Goal: Communication & Community: Ask a question

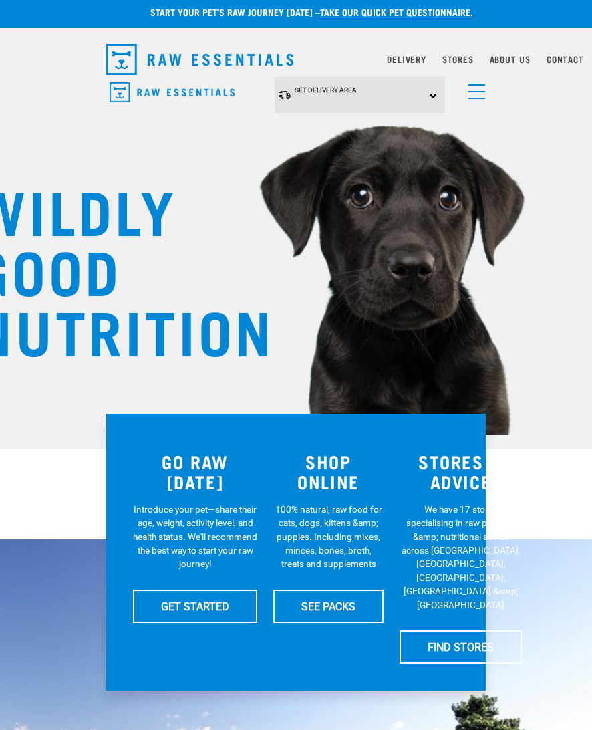
click at [340, 463] on h3 "SHOP ONLINE" at bounding box center [328, 471] width 110 height 41
click at [331, 475] on h3 "SHOP ONLINE" at bounding box center [328, 471] width 110 height 41
click at [342, 469] on h3 "SHOP ONLINE" at bounding box center [328, 471] width 110 height 41
click at [350, 92] on span "Set Delivery Area" at bounding box center [326, 89] width 62 height 7
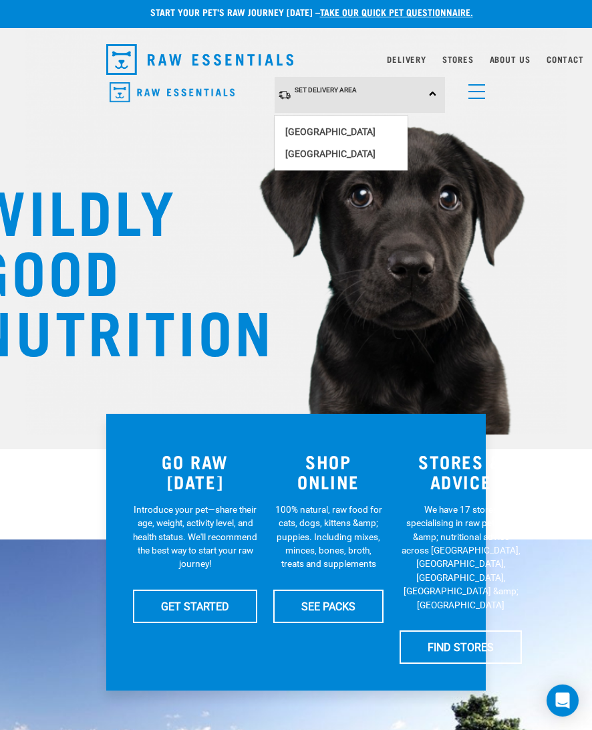
click at [317, 125] on link "[GEOGRAPHIC_DATA]" at bounding box center [341, 132] width 133 height 22
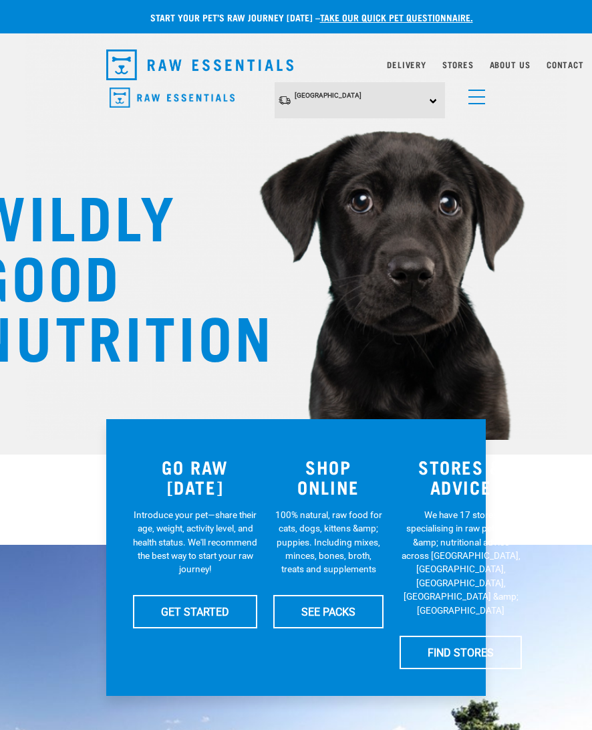
click at [330, 479] on h3 "SHOP ONLINE" at bounding box center [328, 477] width 110 height 41
click at [477, 103] on span "menu" at bounding box center [477, 103] width 17 height 1
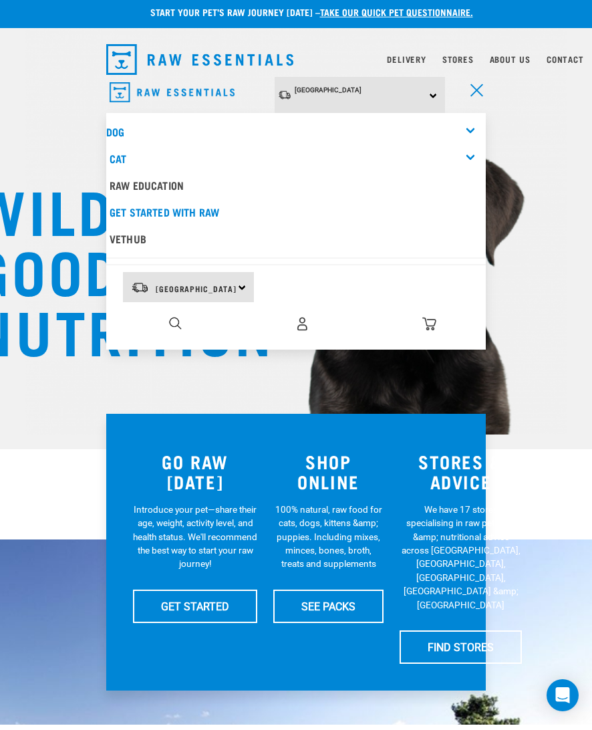
scroll to position [5, 0]
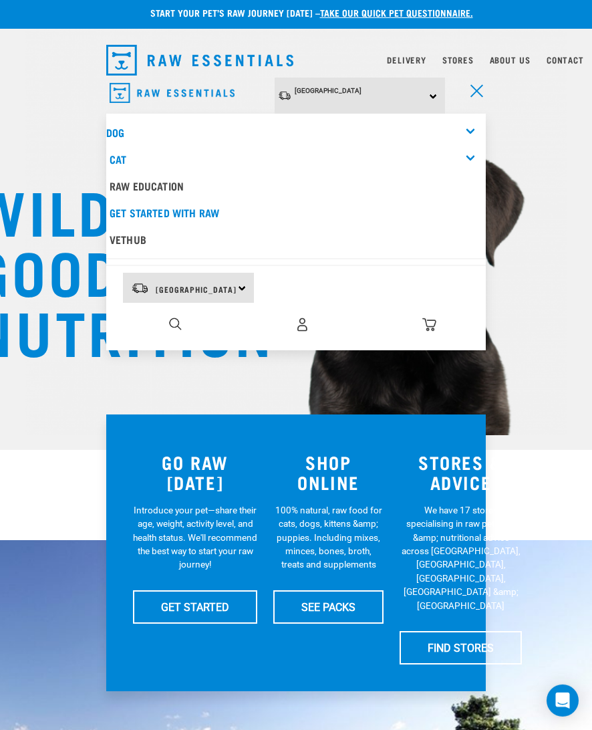
click at [120, 129] on link "Dog" at bounding box center [115, 132] width 18 height 6
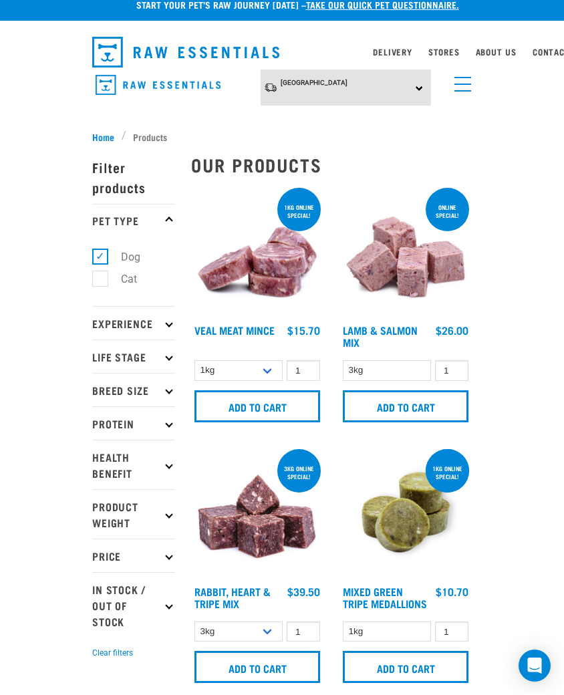
scroll to position [14, 0]
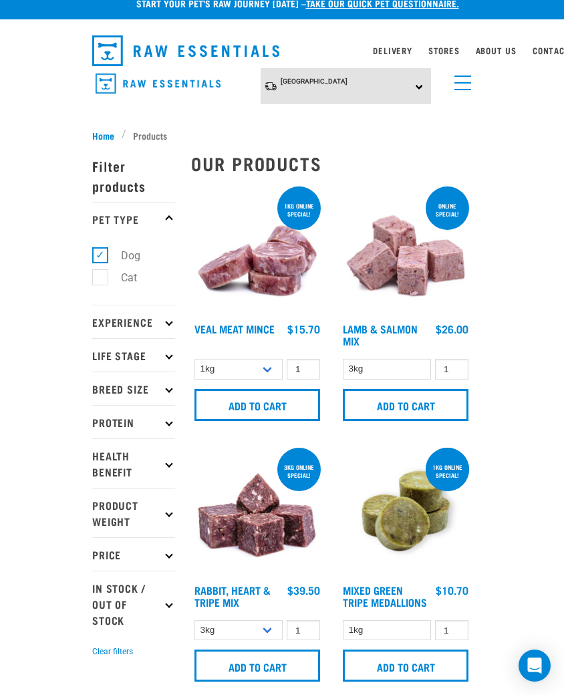
click at [143, 458] on p "Health Benefit" at bounding box center [133, 462] width 83 height 49
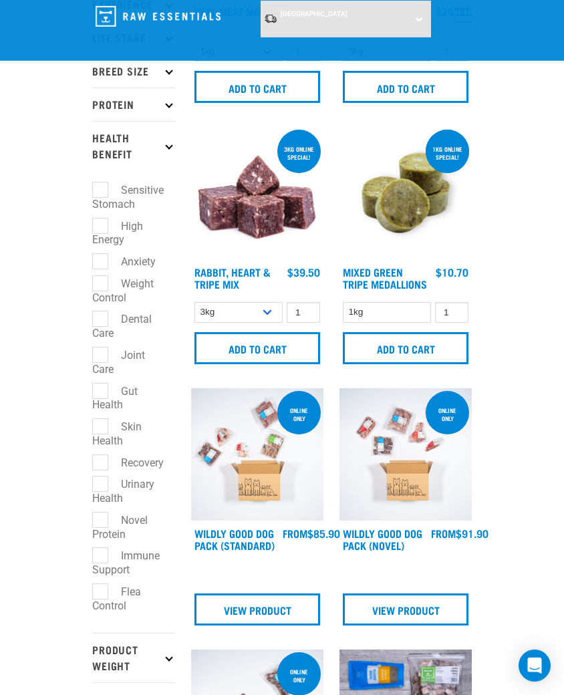
scroll to position [232, 0]
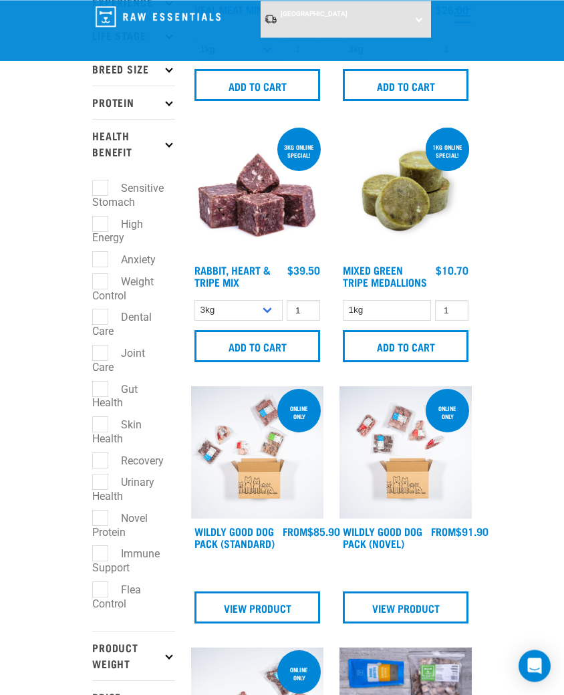
click at [96, 557] on label "Immune Support" at bounding box center [126, 560] width 68 height 31
click at [96, 556] on input "Immune Support" at bounding box center [96, 551] width 9 height 9
checkbox input "true"
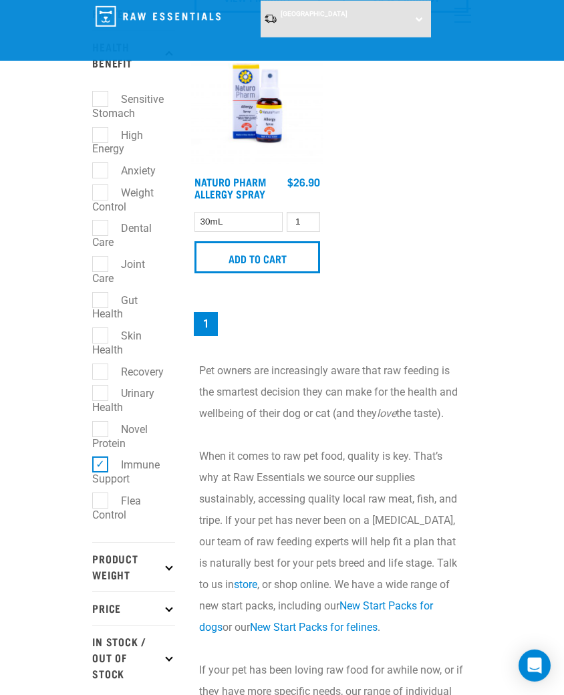
scroll to position [322, 0]
click at [108, 336] on label "Skin Health" at bounding box center [116, 342] width 49 height 31
click at [101, 336] on input "Skin Health" at bounding box center [96, 332] width 9 height 9
checkbox input "true"
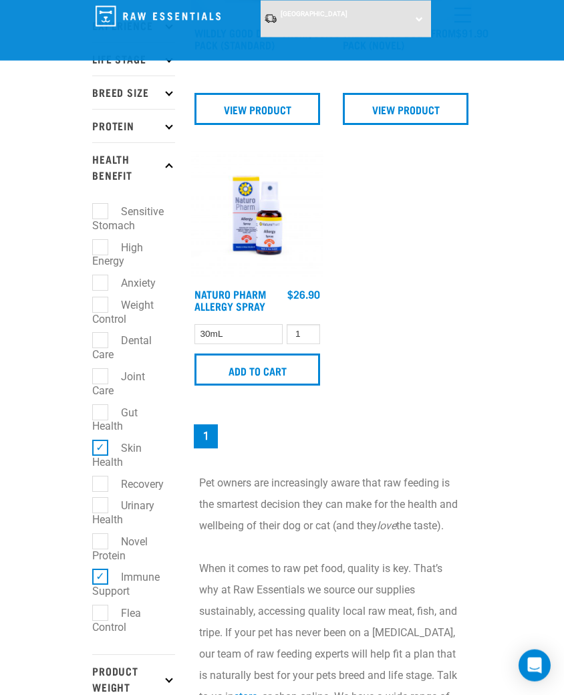
scroll to position [209, 0]
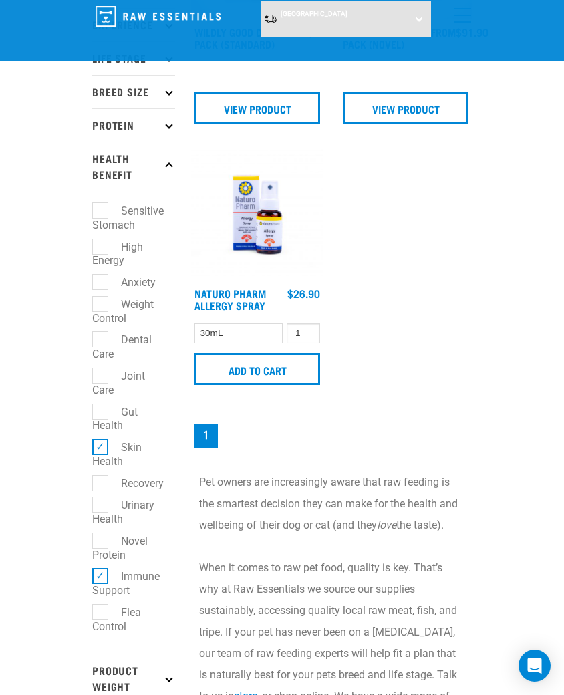
click at [98, 570] on label "Immune Support" at bounding box center [126, 583] width 68 height 31
click at [98, 570] on input "Immune Support" at bounding box center [96, 574] width 9 height 9
checkbox input "false"
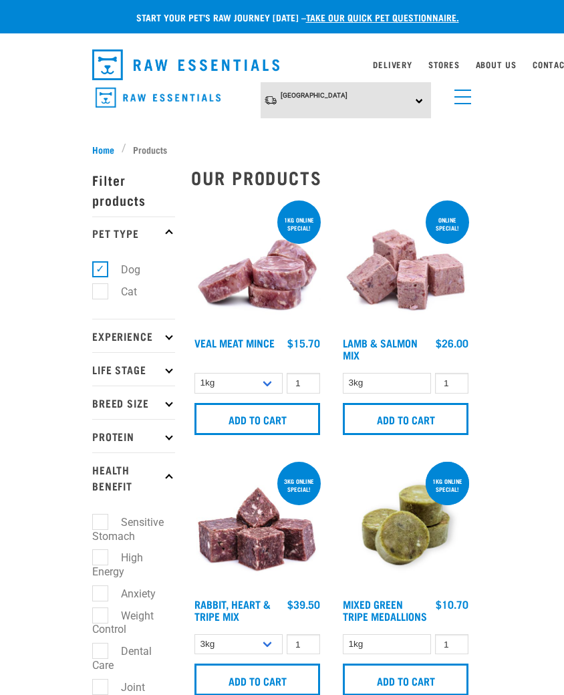
click at [464, 94] on link "menu" at bounding box center [460, 94] width 24 height 24
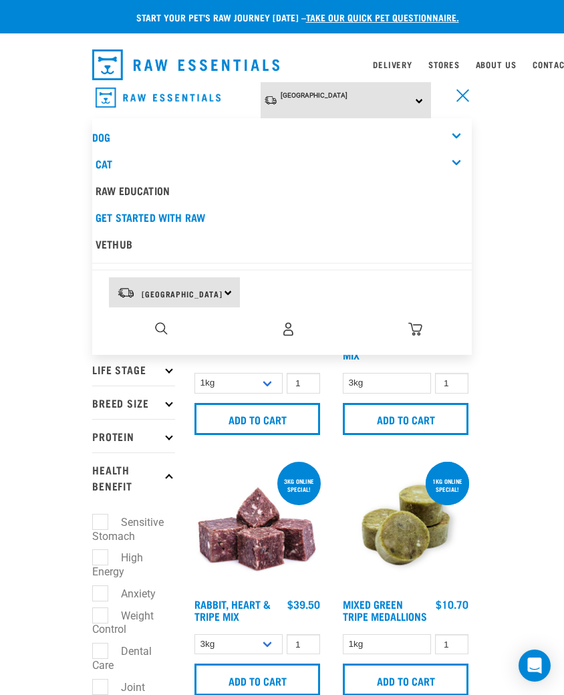
click at [156, 324] on img "dropdown navigation" at bounding box center [161, 328] width 13 height 13
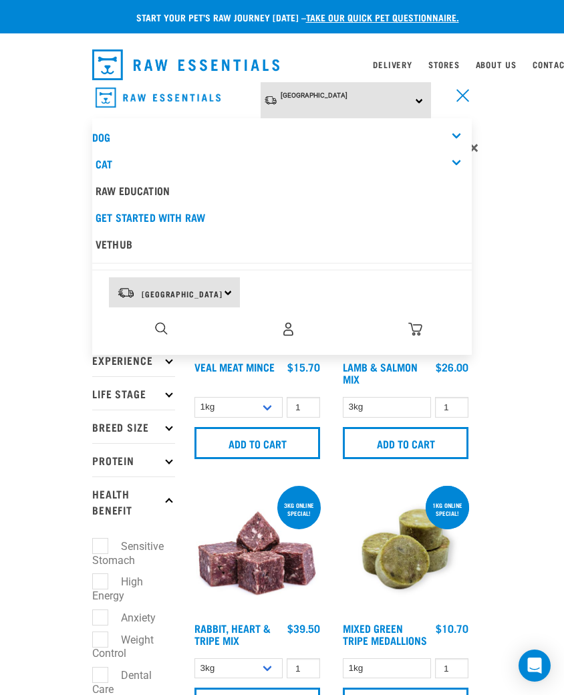
click at [167, 323] on img "dropdown navigation" at bounding box center [161, 328] width 13 height 13
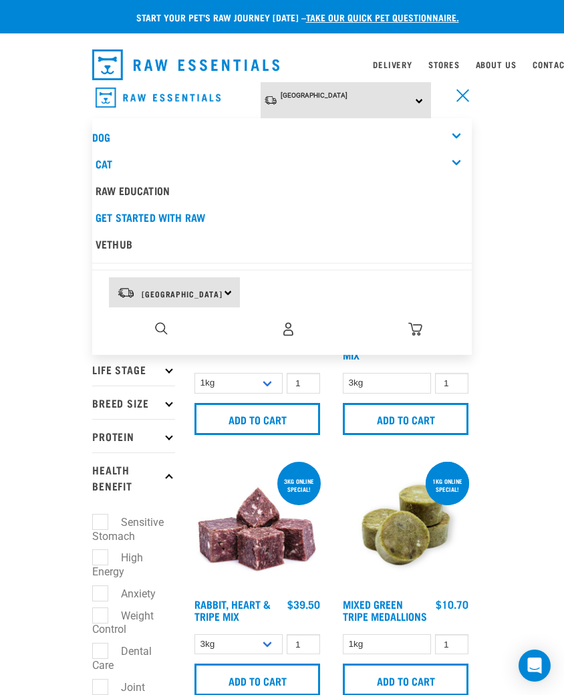
click at [155, 329] on img "dropdown navigation" at bounding box center [161, 328] width 13 height 13
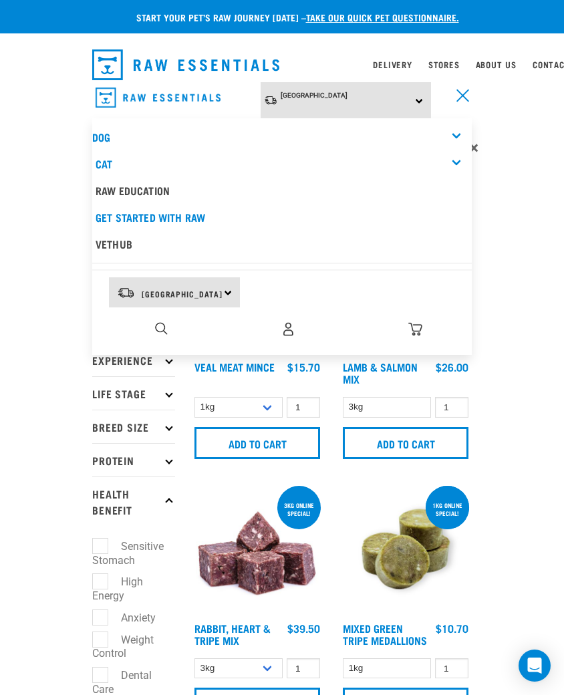
click at [94, 135] on link "Dog" at bounding box center [101, 137] width 18 height 6
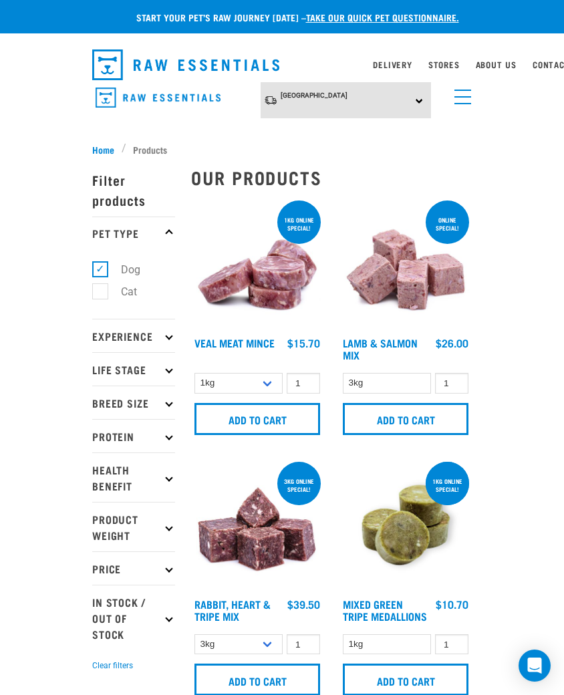
click at [149, 337] on p "Experience" at bounding box center [133, 335] width 83 height 33
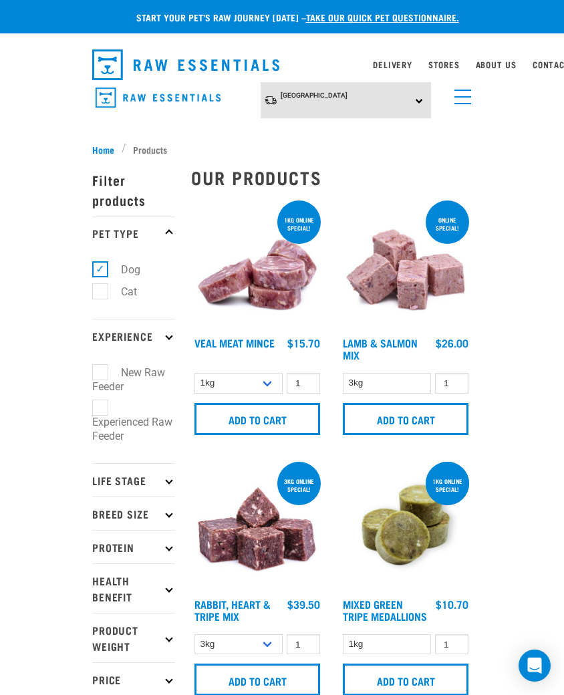
click at [145, 464] on p "Life Stage" at bounding box center [133, 479] width 83 height 33
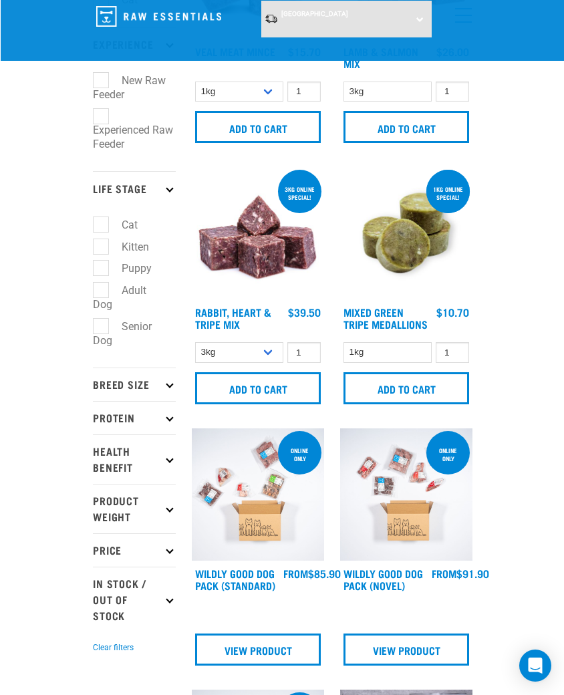
scroll to position [190, 0]
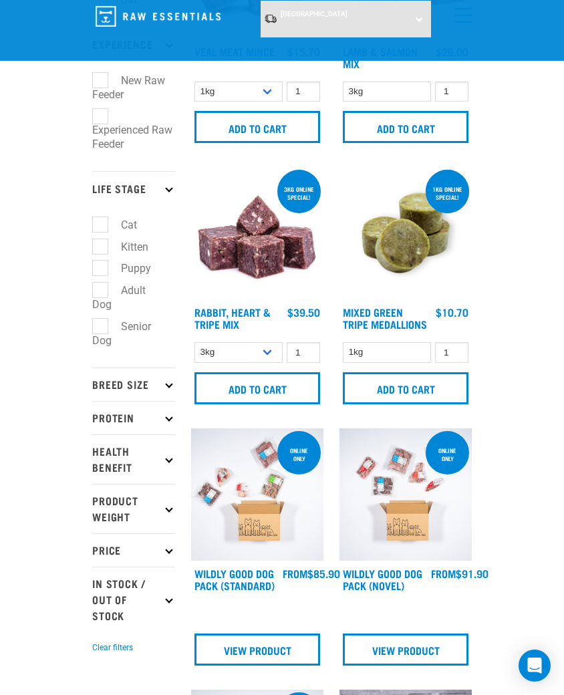
click at [147, 372] on p "Breed Size" at bounding box center [133, 384] width 83 height 33
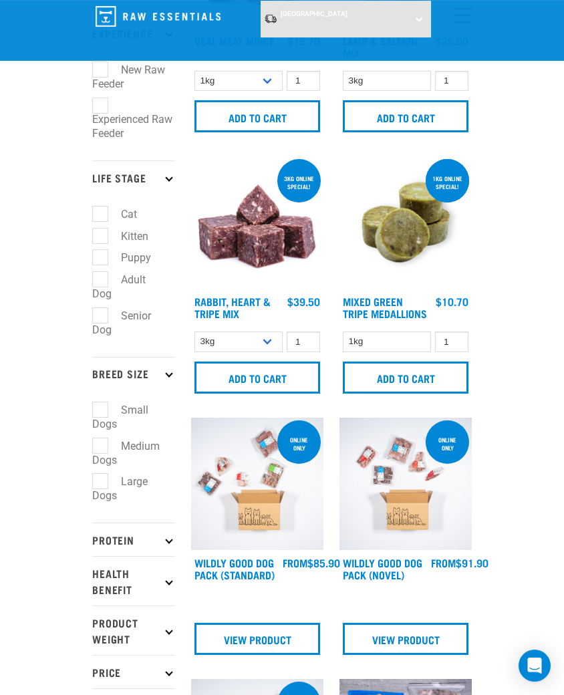
scroll to position [247, 0]
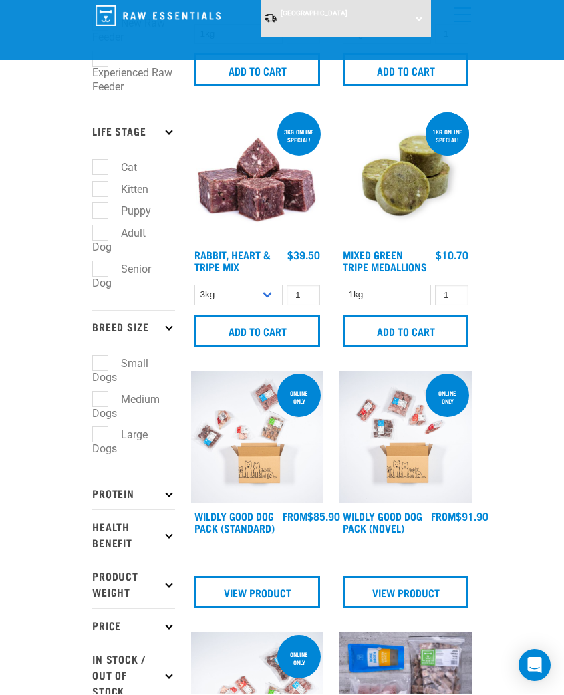
click at [154, 513] on p "Health Benefit" at bounding box center [133, 534] width 83 height 49
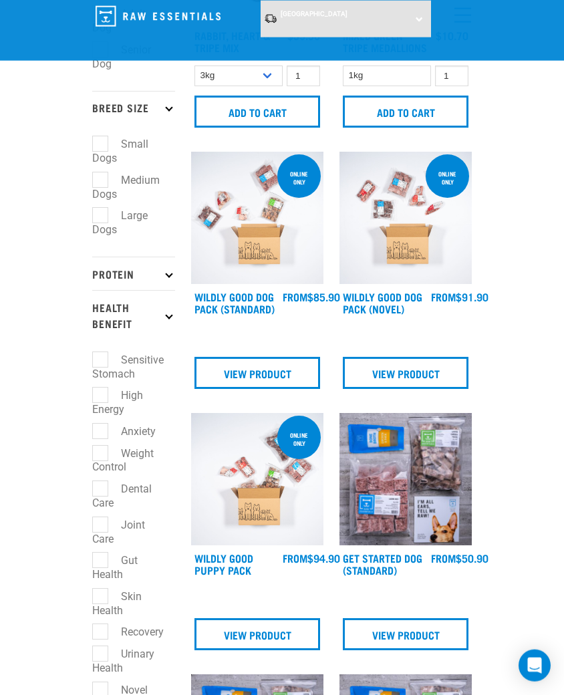
scroll to position [481, 0]
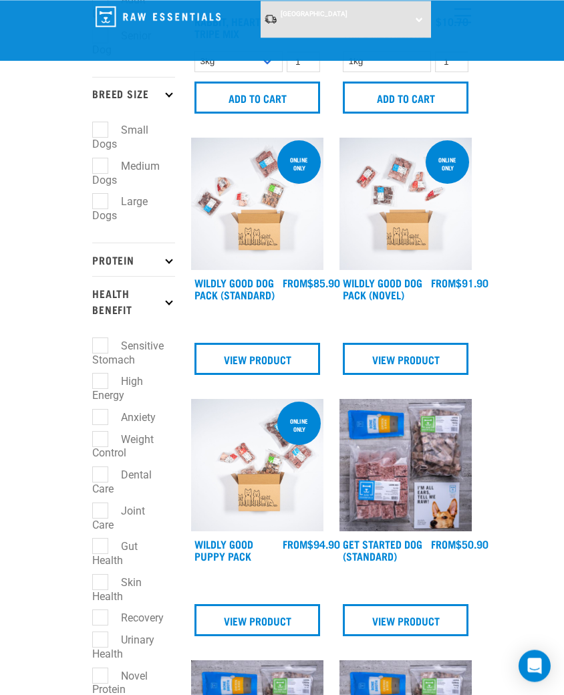
click at [106, 574] on label "Skin Health" at bounding box center [116, 589] width 49 height 31
click at [101, 576] on input "Skin Health" at bounding box center [96, 580] width 9 height 9
checkbox input "true"
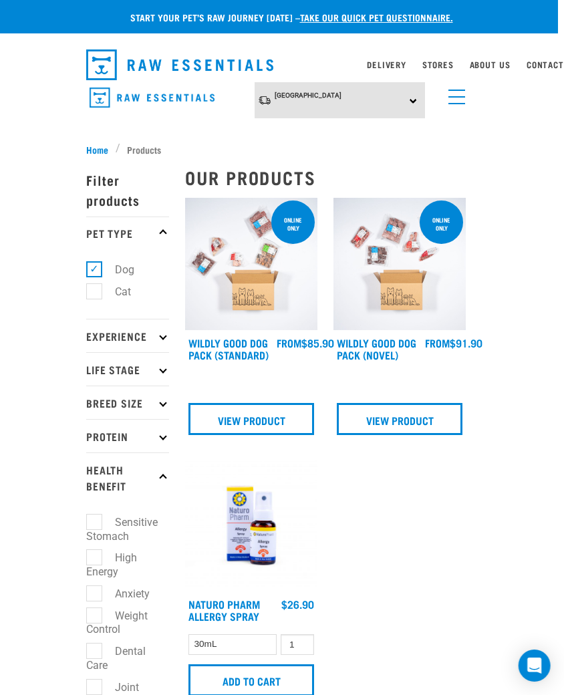
scroll to position [0, 11]
click at [173, 88] on img "dropdown navigation" at bounding box center [152, 98] width 125 height 21
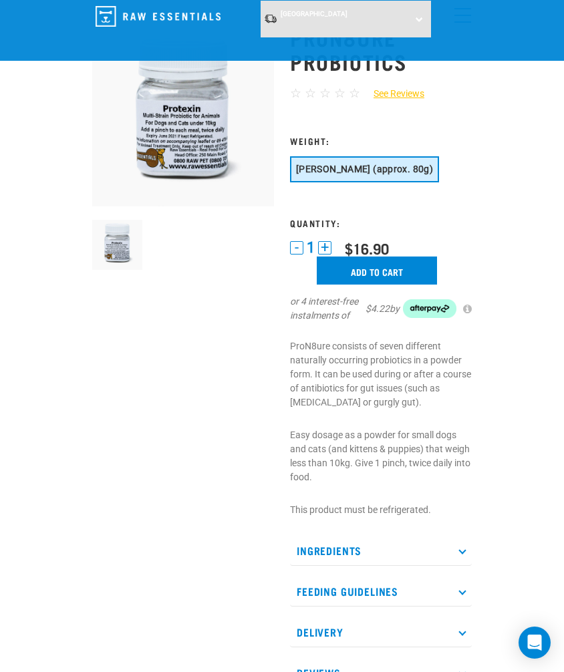
scroll to position [72, 0]
click at [380, 269] on input "Add to cart" at bounding box center [377, 271] width 120 height 28
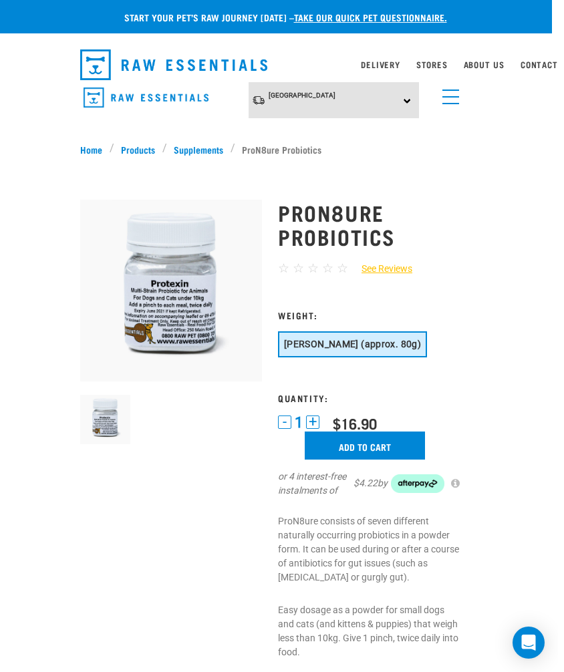
scroll to position [0, 0]
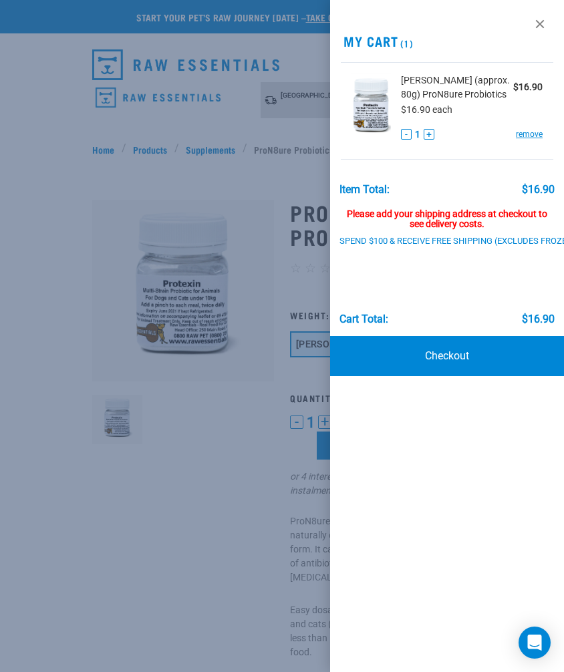
click at [453, 208] on div "Please add your shipping address at checkout to see delivery costs." at bounding box center [448, 213] width 216 height 35
click at [457, 349] on link "Checkout" at bounding box center [447, 356] width 234 height 40
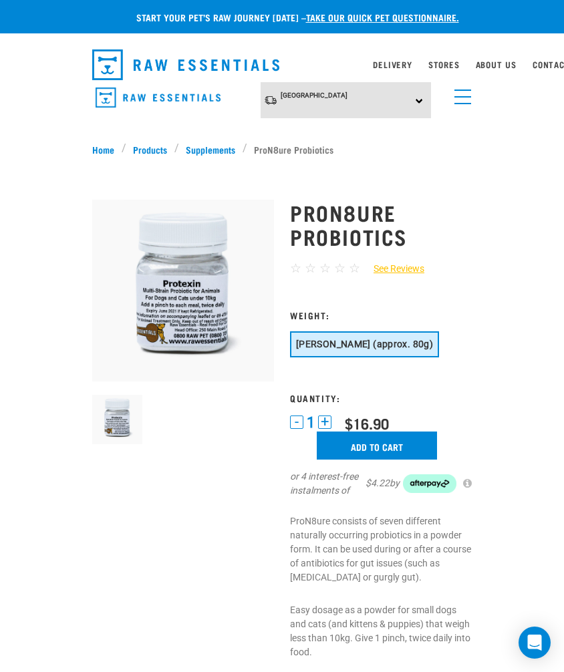
scroll to position [0, 11]
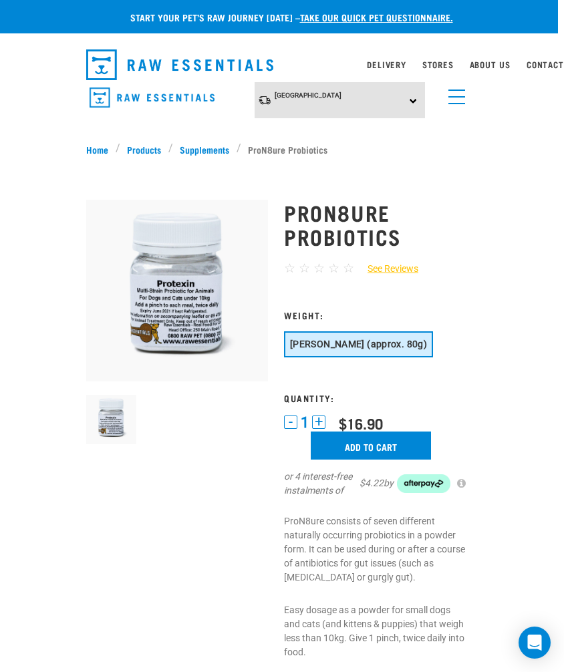
click at [392, 443] on input "Add to cart" at bounding box center [371, 446] width 120 height 28
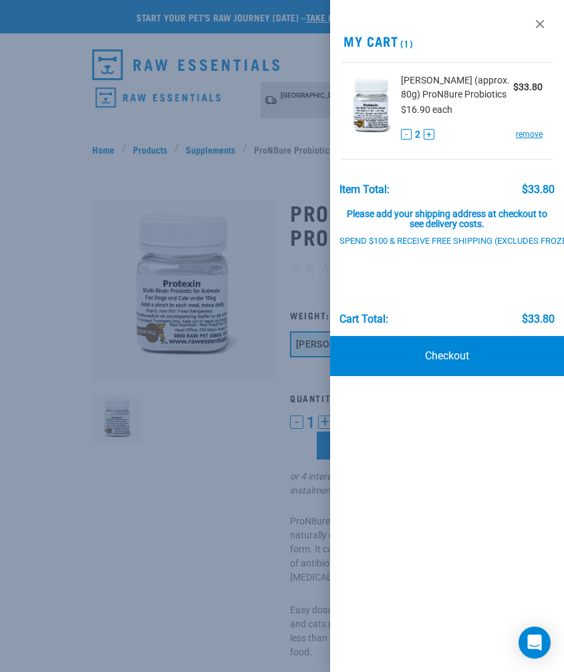
scroll to position [0, 0]
click at [376, 440] on div at bounding box center [282, 336] width 564 height 672
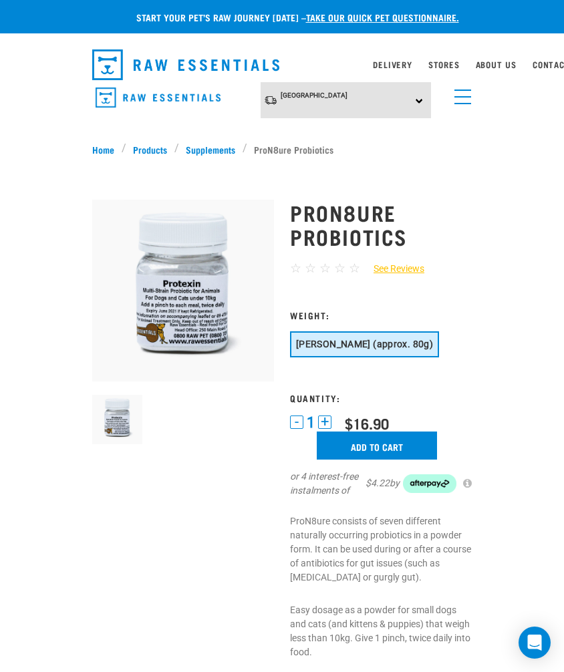
scroll to position [0, 11]
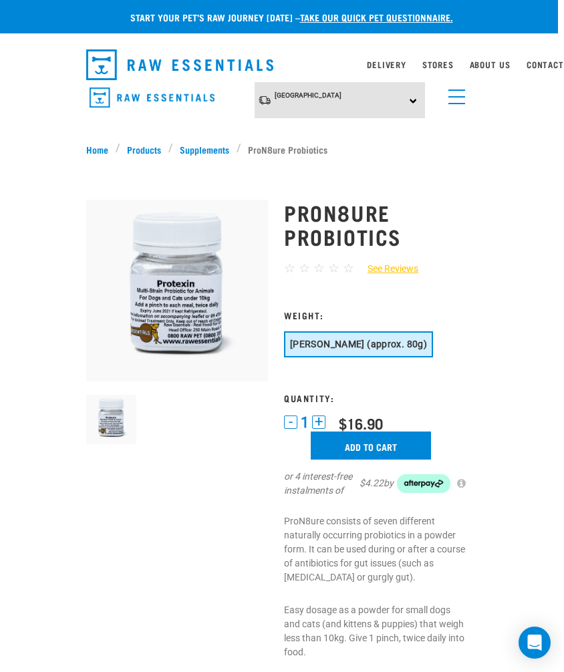
click at [378, 438] on input "Add to cart" at bounding box center [371, 446] width 120 height 28
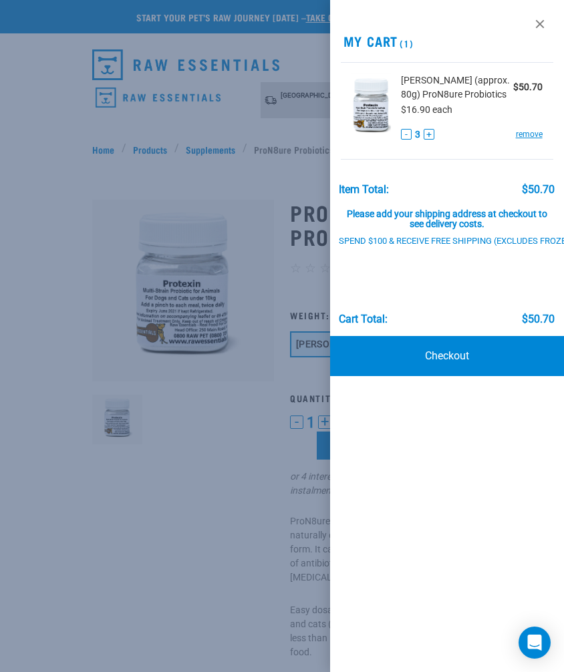
click at [410, 130] on button "-" at bounding box center [406, 134] width 11 height 11
click at [411, 130] on button "-" at bounding box center [406, 134] width 11 height 11
click at [408, 132] on button "-" at bounding box center [406, 134] width 11 height 11
click at [409, 134] on button "-" at bounding box center [406, 134] width 11 height 11
click at [404, 132] on div "Pottle (approx. 80g) ProN8ure Probiotics $50.70 $16.90 each - 3 + remove" at bounding box center [467, 111] width 152 height 75
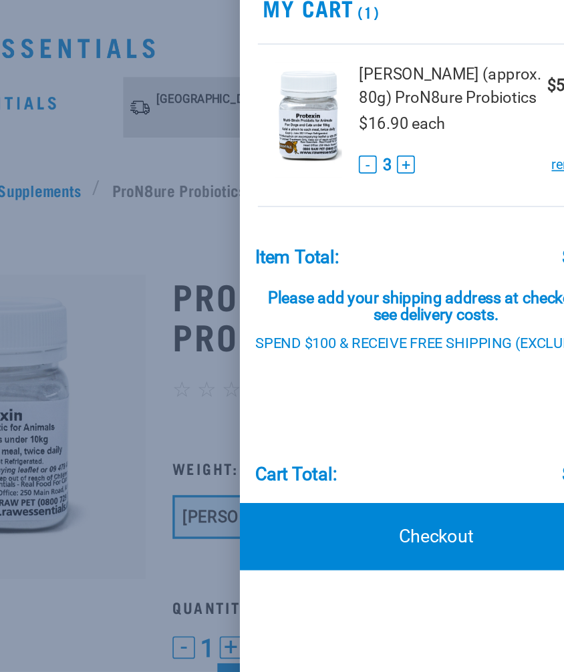
click at [401, 129] on button "-" at bounding box center [406, 134] width 11 height 11
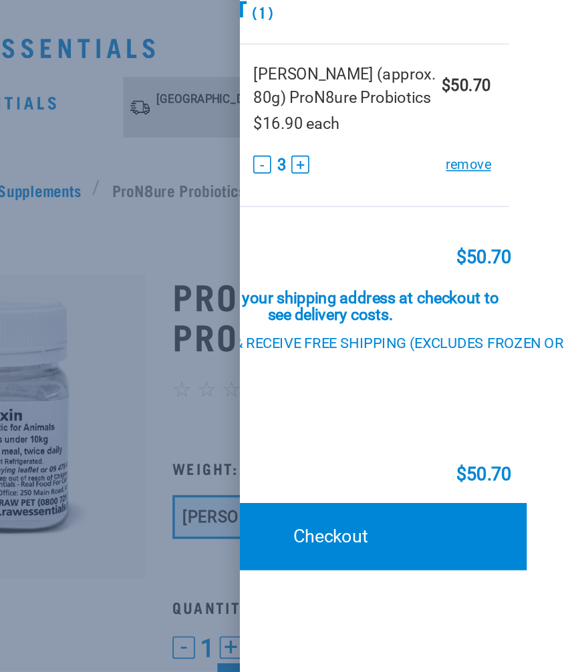
scroll to position [0, 63]
click at [453, 128] on link "remove" at bounding box center [466, 134] width 27 height 12
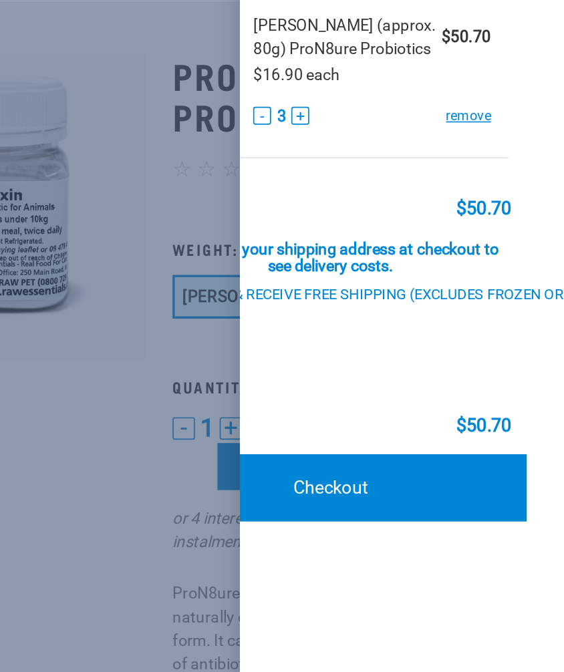
click at [453, 128] on link "remove" at bounding box center [466, 134] width 27 height 12
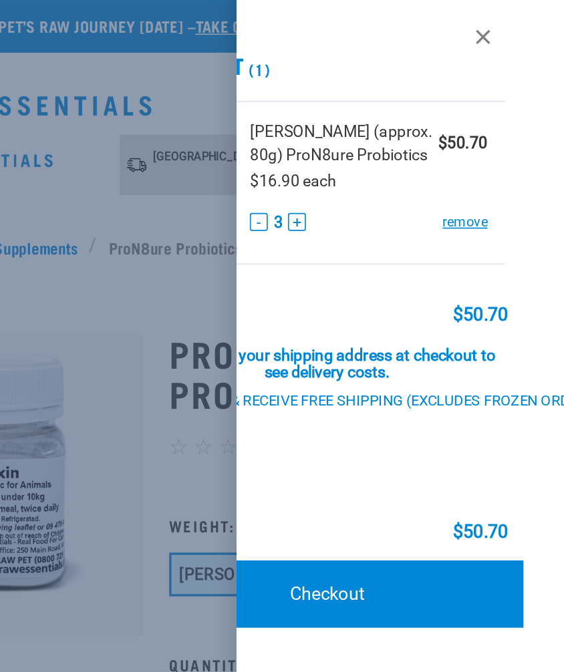
click at [467, 20] on link at bounding box center [477, 23] width 21 height 21
click at [453, 132] on link "remove" at bounding box center [466, 134] width 27 height 12
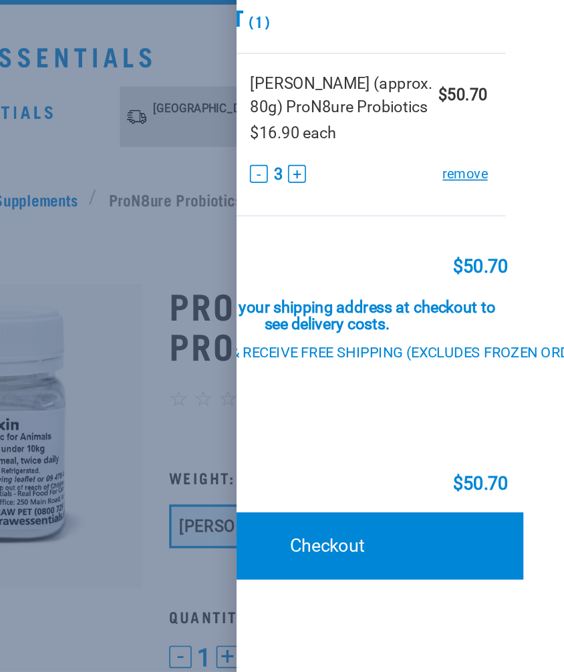
click at [453, 128] on link "remove" at bounding box center [466, 134] width 27 height 12
click at [338, 129] on button "-" at bounding box center [343, 134] width 11 height 11
click at [267, 336] on link "Checkout" at bounding box center [384, 356] width 234 height 40
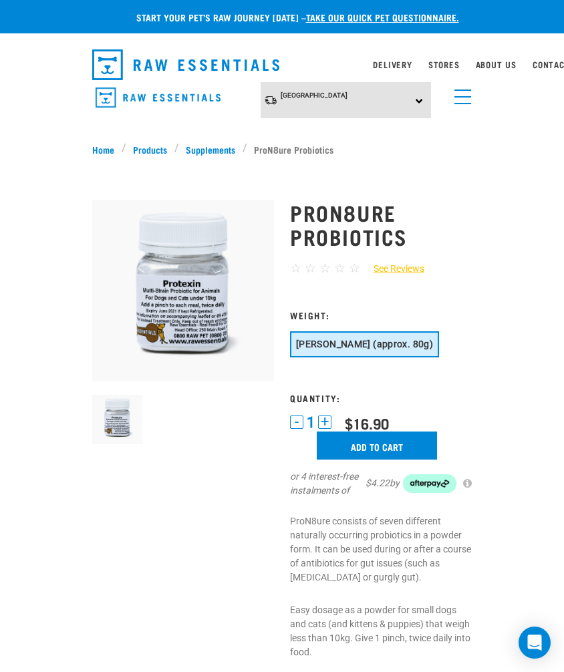
click at [397, 442] on input "Add to cart" at bounding box center [377, 446] width 120 height 28
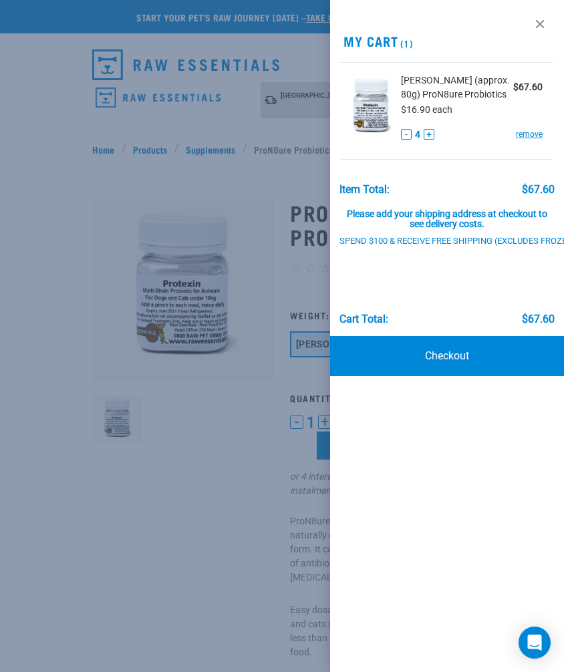
click at [474, 360] on link "Checkout" at bounding box center [447, 356] width 234 height 40
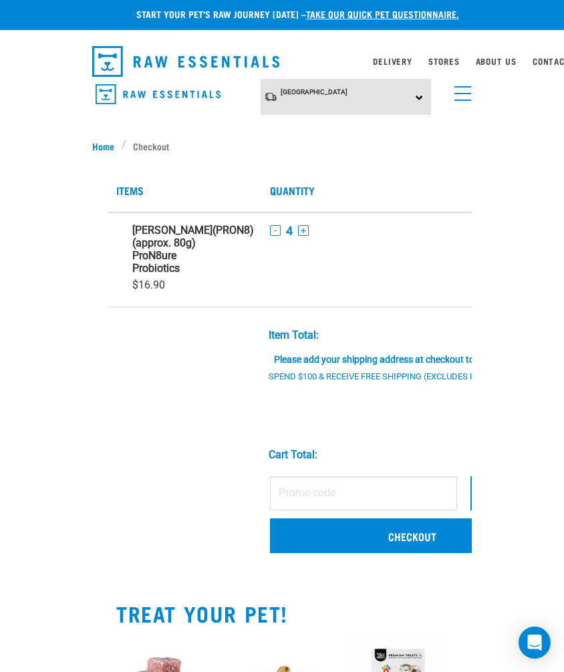
click at [270, 231] on button "-" at bounding box center [275, 230] width 11 height 11
click at [262, 220] on td "- 3 +" at bounding box center [363, 260] width 203 height 95
click at [270, 227] on button "-" at bounding box center [275, 230] width 11 height 11
click at [270, 229] on button "-" at bounding box center [275, 230] width 11 height 11
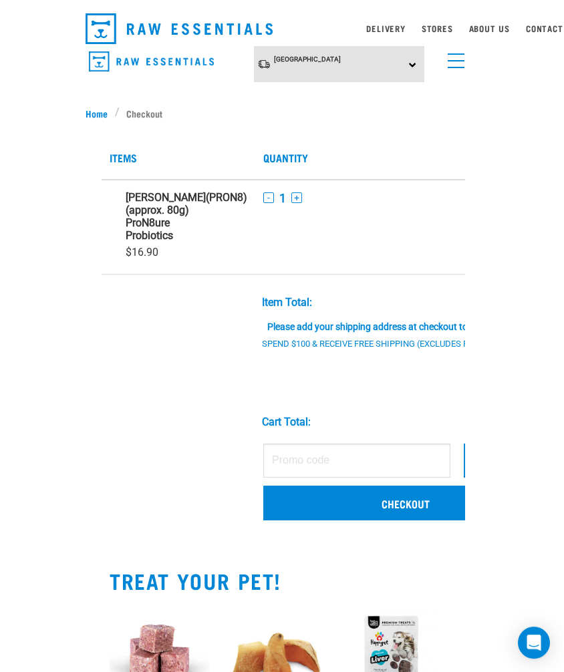
scroll to position [36, 11]
click at [370, 521] on link "Checkout" at bounding box center [406, 503] width 285 height 35
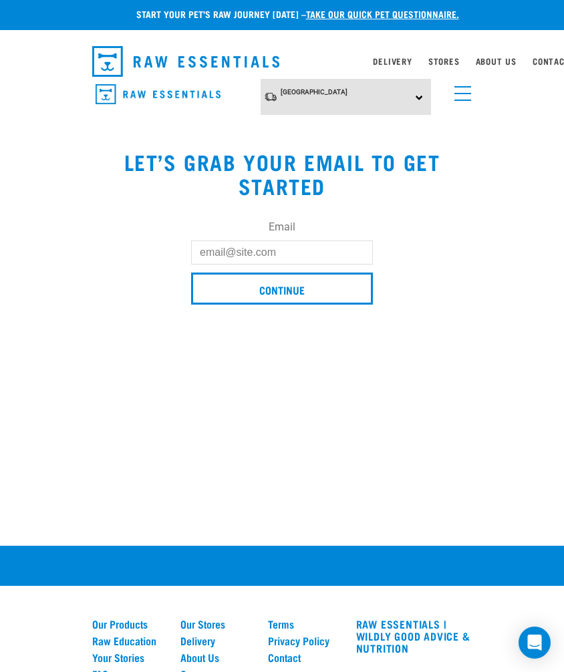
click at [223, 244] on input "Email" at bounding box center [282, 253] width 182 height 24
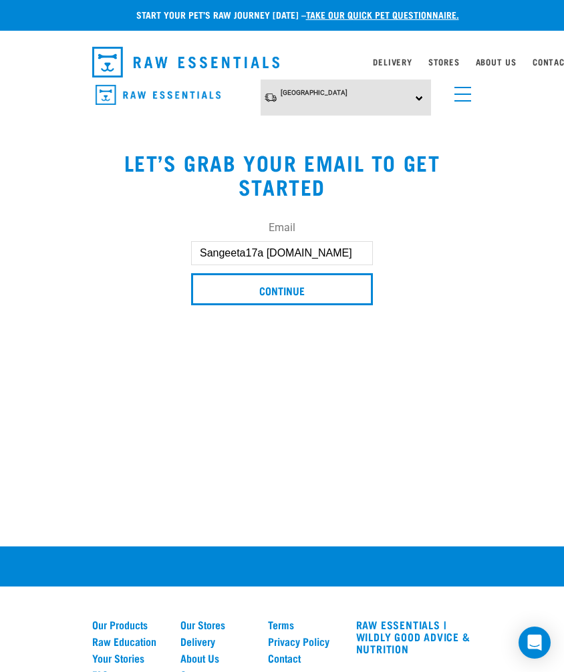
type input "Sangeeta17a gmail.com"
click at [304, 289] on input "Continue" at bounding box center [282, 289] width 182 height 32
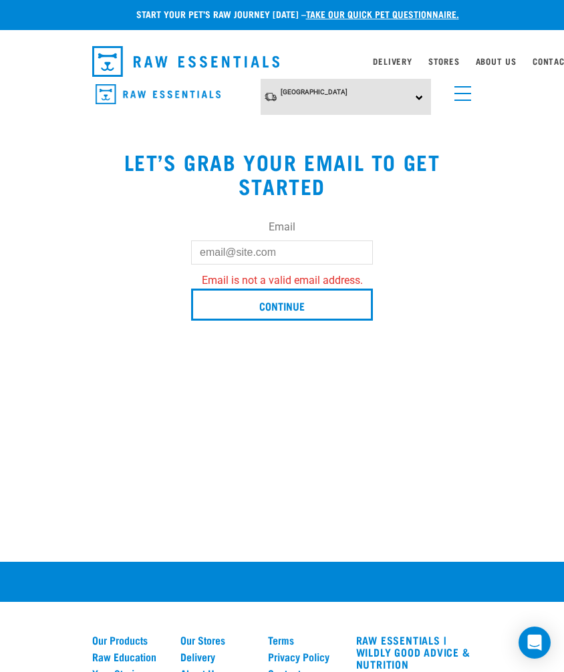
click at [26, 263] on button "delete" at bounding box center [19, 255] width 13 height 13
click at [20, 313] on p "Unable to update cart." at bounding box center [0, 281] width 40 height 64
click at [26, 263] on button "delete" at bounding box center [19, 255] width 13 height 13
click at [372, 318] on input "Continue" at bounding box center [282, 305] width 182 height 32
click at [208, 253] on input "Email" at bounding box center [282, 253] width 182 height 24
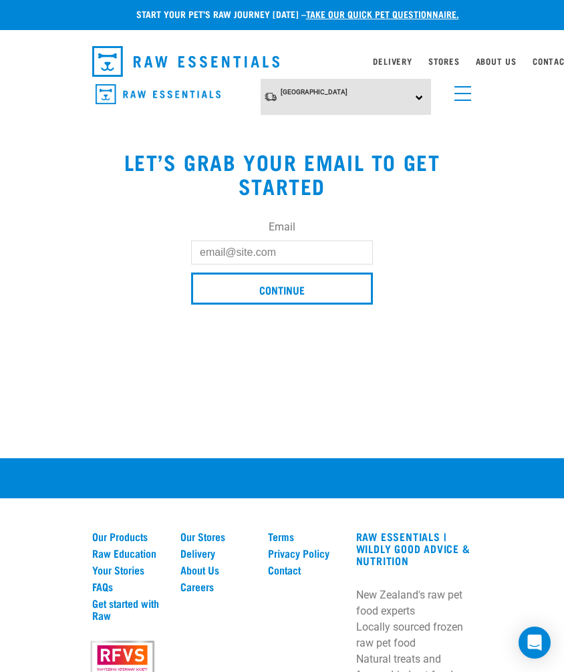
click at [53, 561] on div "Our Products Raw Education Your Stories FAQs Get started with Raw Our Stores De…" at bounding box center [282, 671] width 564 height 424
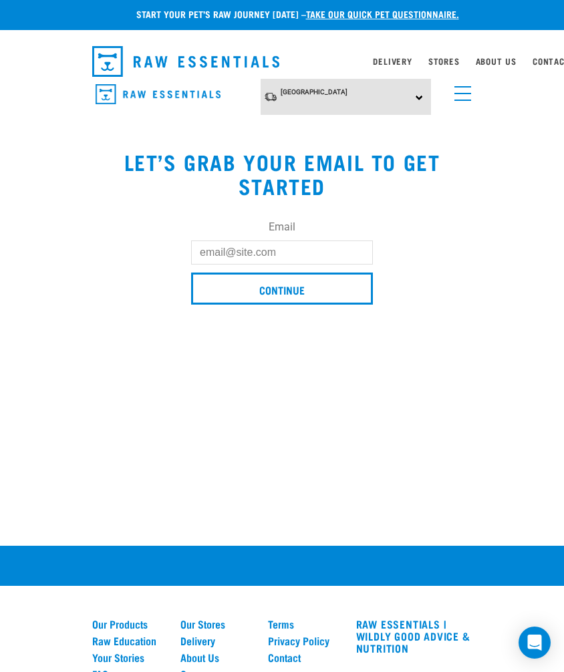
click at [254, 247] on input "Email" at bounding box center [282, 253] width 182 height 24
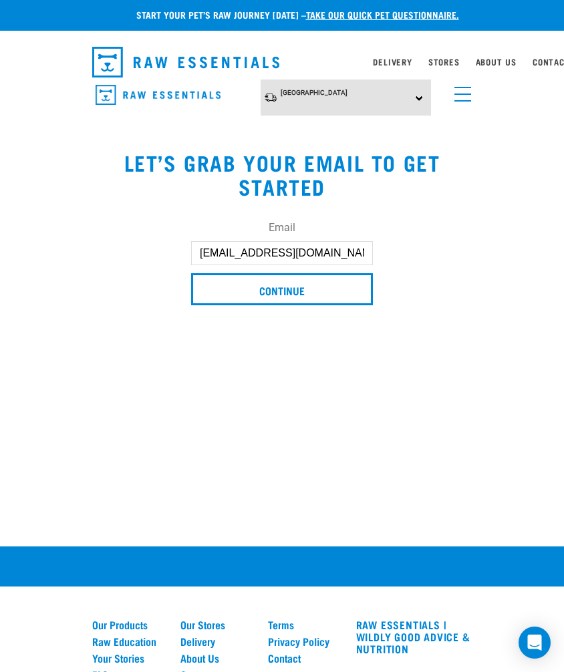
type input "Sangeeta17a@gmail.com"
click at [288, 289] on input "Continue" at bounding box center [282, 289] width 182 height 32
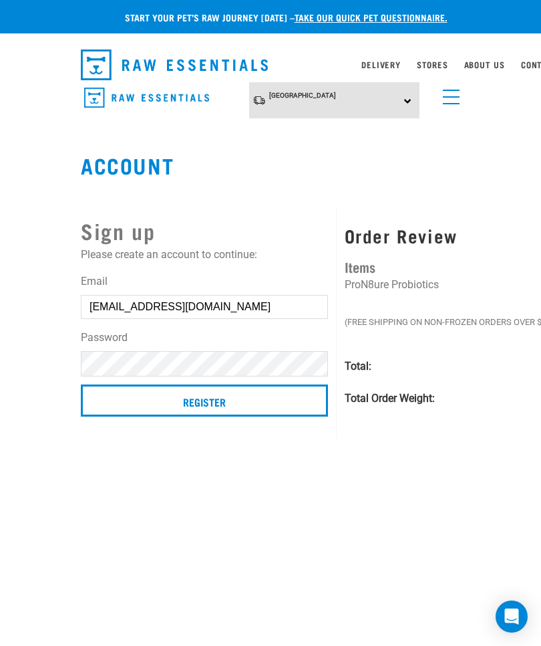
click at [220, 400] on input "Register" at bounding box center [204, 400] width 247 height 32
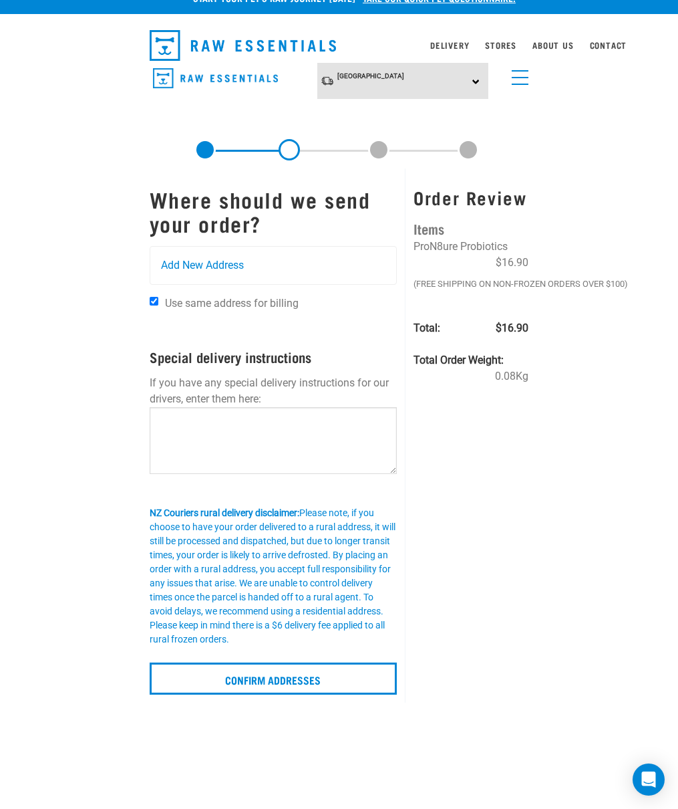
click at [193, 271] on span "Add New Address" at bounding box center [202, 265] width 83 height 16
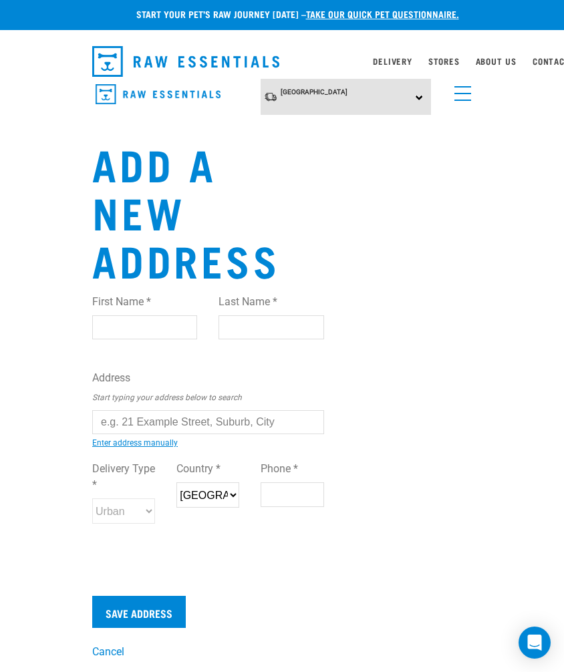
click at [116, 331] on input "First Name *" at bounding box center [144, 327] width 105 height 24
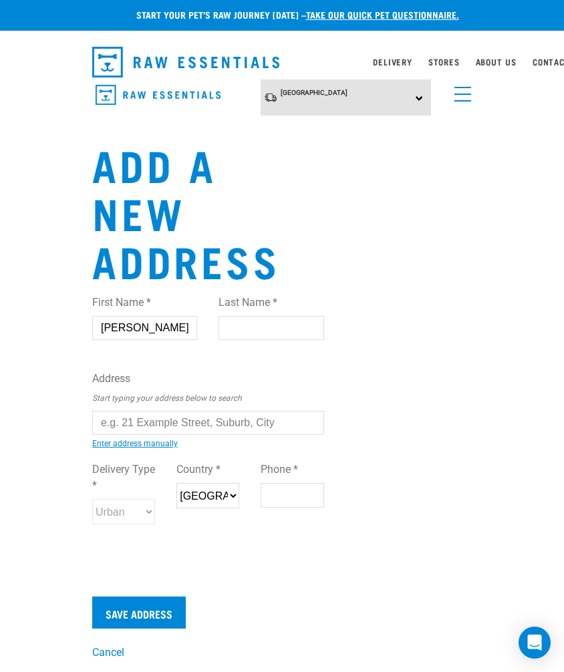
type input "[PERSON_NAME]"
click at [247, 326] on input "Last Name *" at bounding box center [271, 328] width 105 height 24
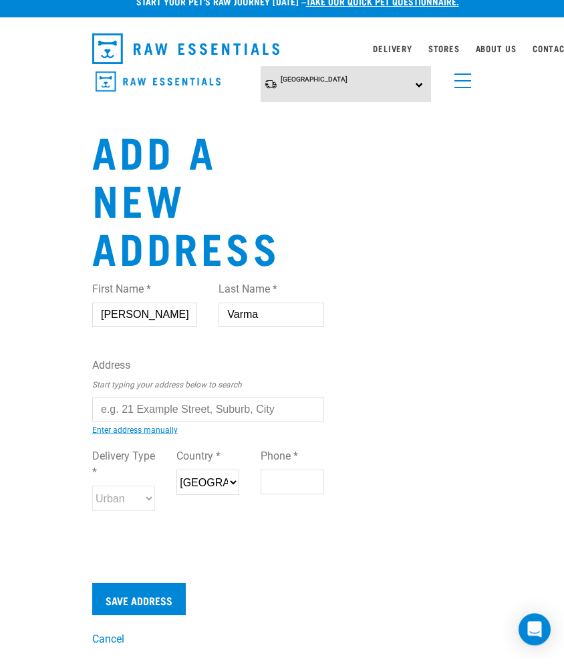
type input "Varma"
click at [132, 414] on input "text" at bounding box center [208, 423] width 232 height 24
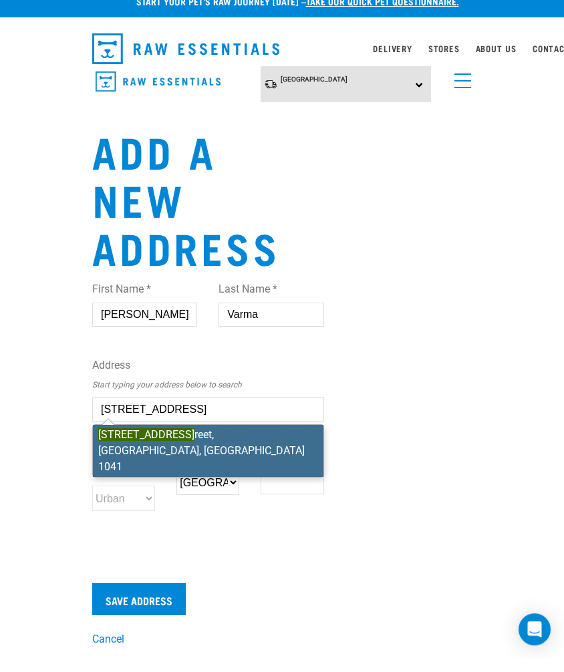
click at [164, 438] on li "[STREET_ADDRESS]" at bounding box center [208, 464] width 231 height 52
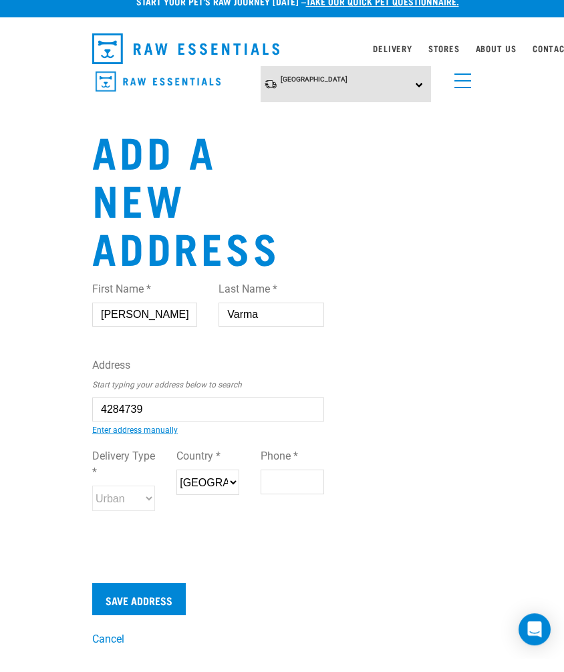
type input "[STREET_ADDRESS]"
type input "[GEOGRAPHIC_DATA]"
select select "AUK"
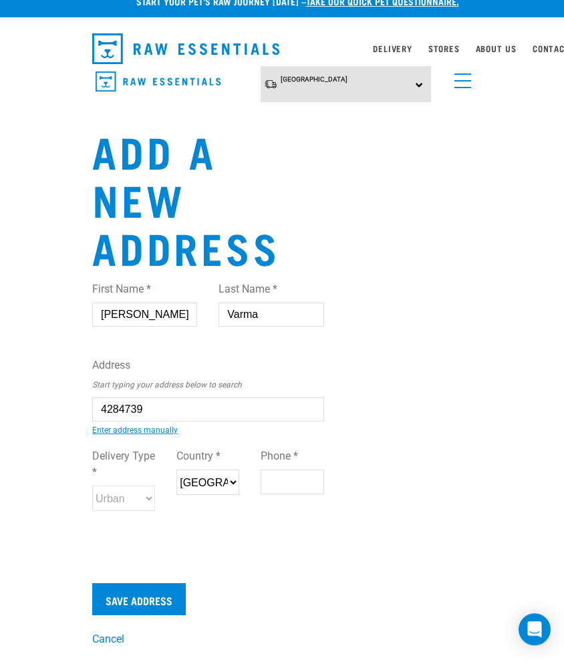
type input "1041"
select select "Urban"
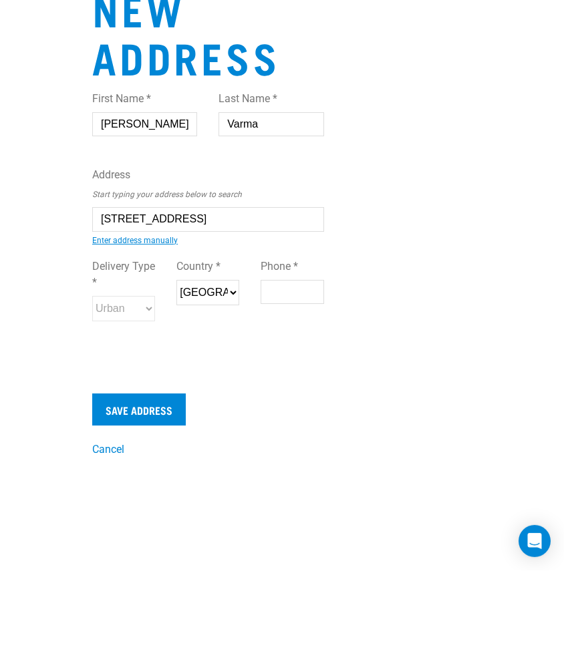
click at [277, 382] on input "Phone *" at bounding box center [292, 394] width 63 height 24
type input "0210727979"
click at [152, 495] on input "Save Address" at bounding box center [139, 511] width 94 height 32
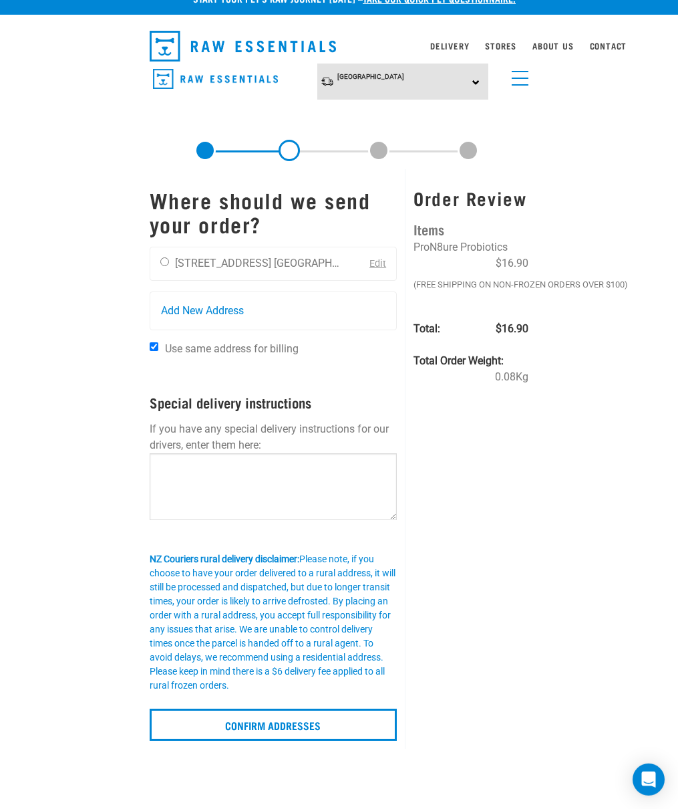
scroll to position [17, 0]
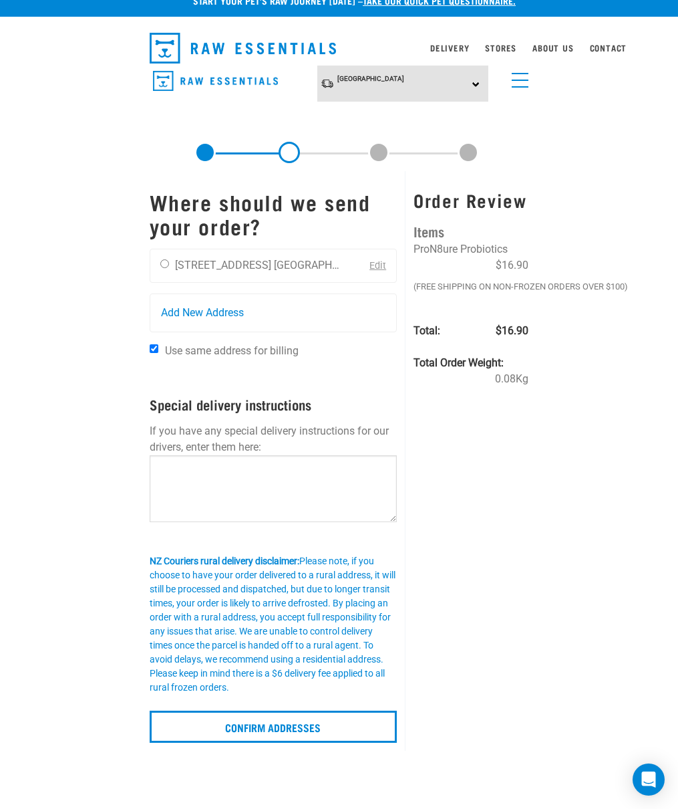
click at [350, 726] on input "Confirm addresses" at bounding box center [274, 727] width 248 height 32
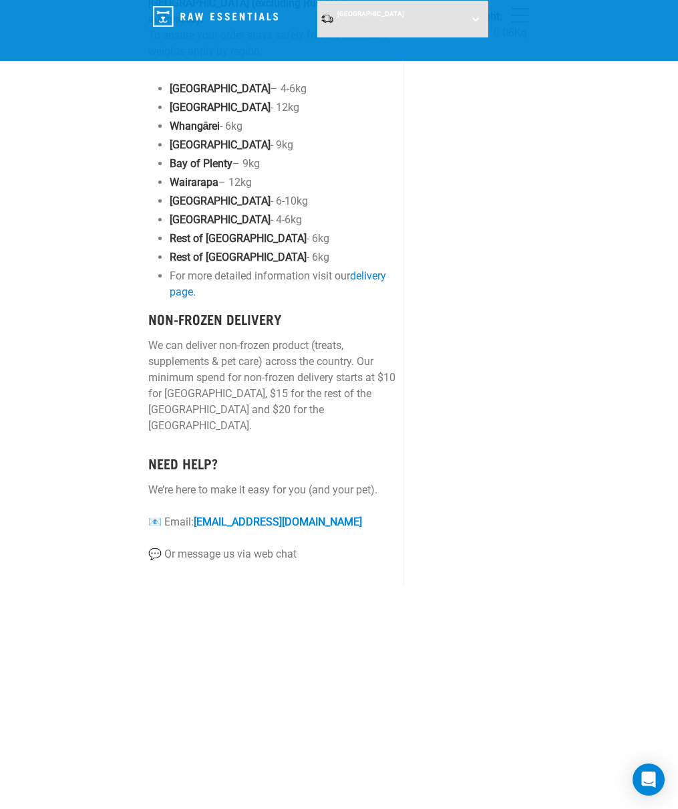
scroll to position [294, 1]
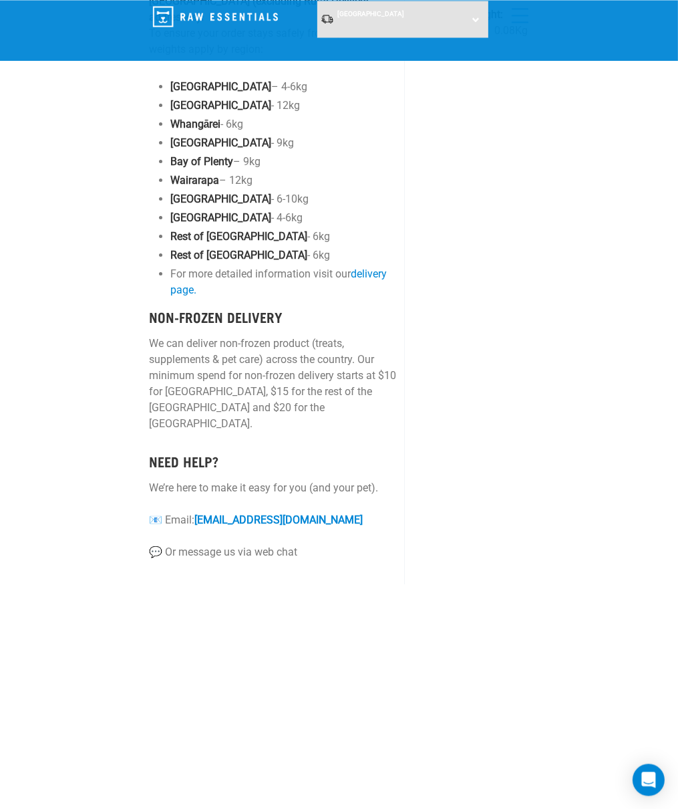
click at [247, 320] on h4 "NON-FROZEN DELIVERY" at bounding box center [273, 316] width 248 height 15
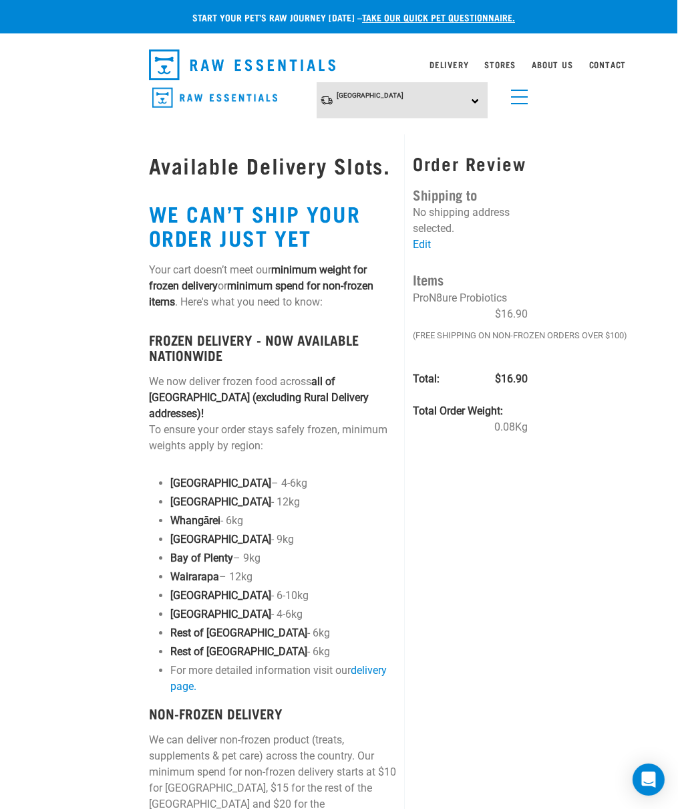
scroll to position [0, 1]
click at [428, 251] on link "Edit" at bounding box center [421, 244] width 18 height 13
click at [422, 251] on link "Edit" at bounding box center [421, 244] width 18 height 13
click at [429, 251] on link "Edit" at bounding box center [421, 244] width 18 height 13
click at [428, 251] on link "Edit" at bounding box center [421, 244] width 18 height 13
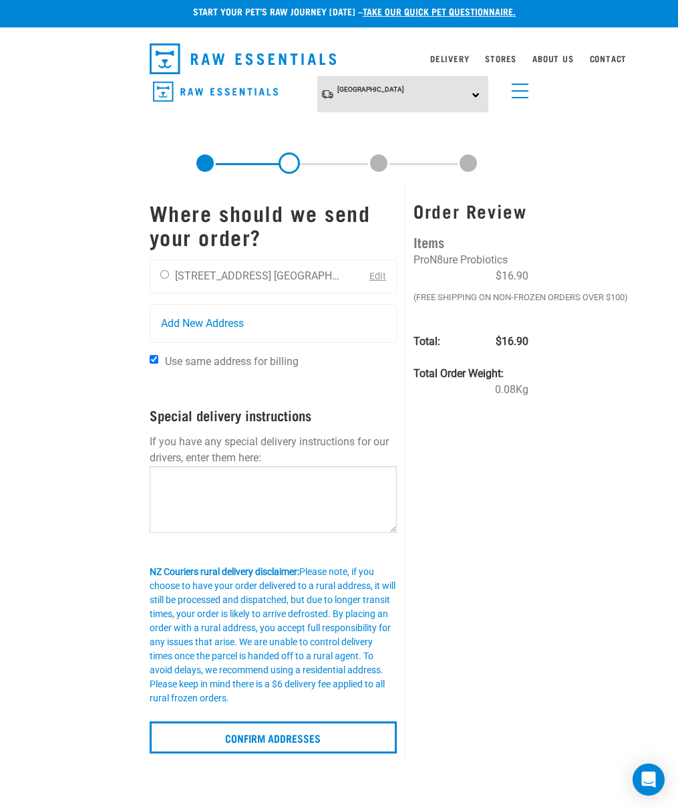
click at [313, 733] on input "Confirm addresses" at bounding box center [274, 737] width 248 height 32
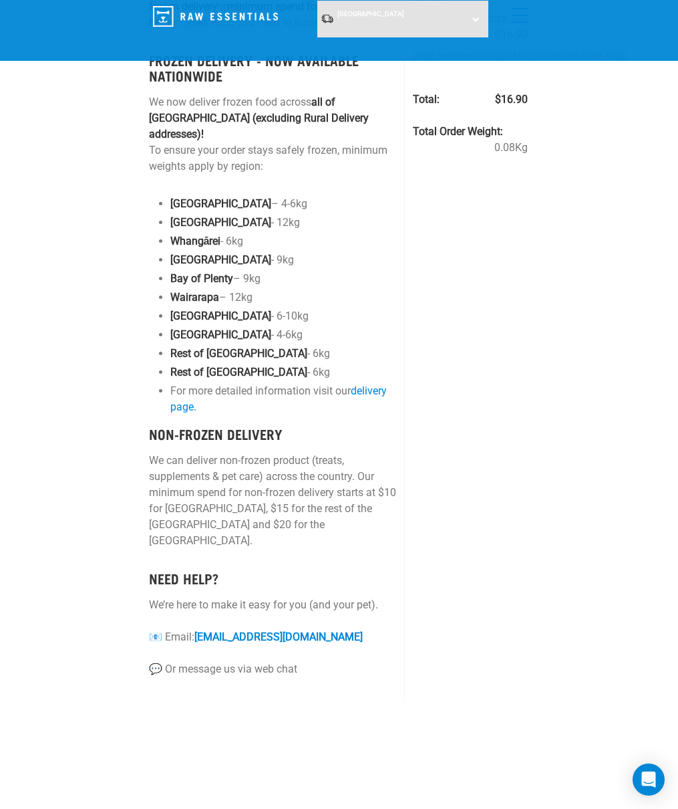
scroll to position [178, 1]
click at [288, 618] on p "We’re here to make it easy for you (and your pet). 📧 Email: [EMAIL_ADDRESS][DOM…" at bounding box center [273, 636] width 248 height 80
click at [258, 632] on link "[EMAIL_ADDRESS][DOMAIN_NAME]" at bounding box center [279, 636] width 168 height 13
click at [253, 630] on link "[EMAIL_ADDRESS][DOMAIN_NAME]" at bounding box center [279, 636] width 168 height 13
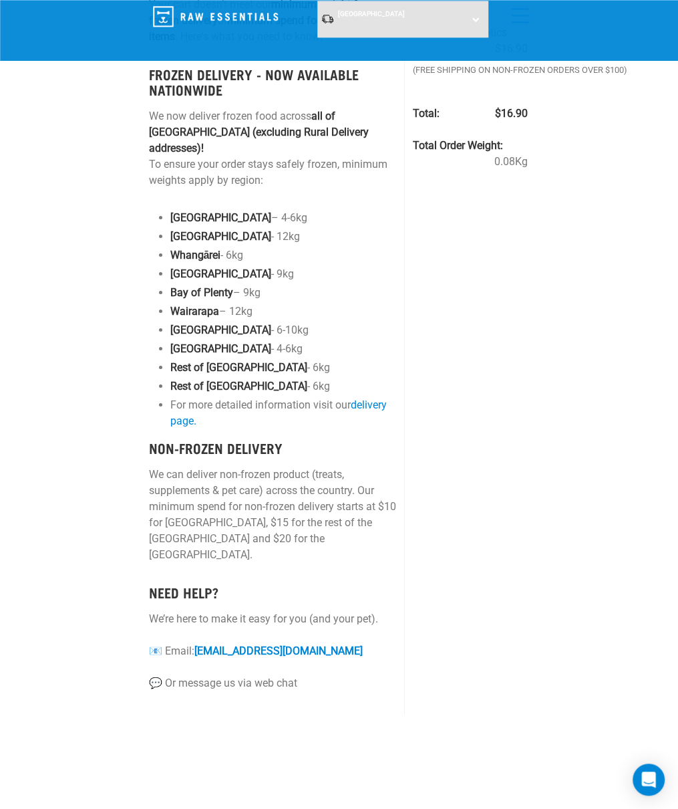
scroll to position [159, 1]
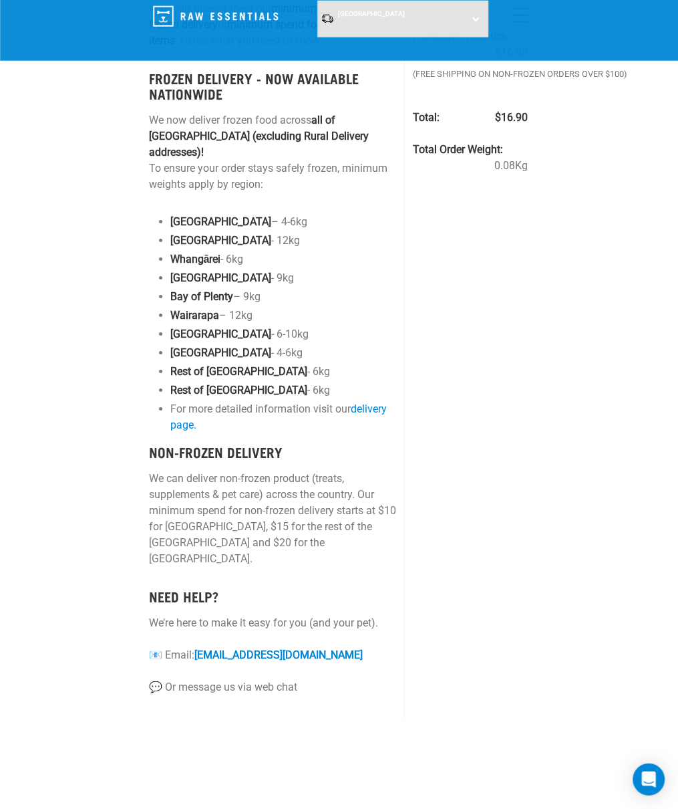
click at [267, 648] on link "[EMAIL_ADDRESS][DOMAIN_NAME]" at bounding box center [279, 654] width 168 height 13
click at [286, 648] on link "[EMAIL_ADDRESS][DOMAIN_NAME]" at bounding box center [279, 654] width 168 height 13
click at [289, 648] on link "[EMAIL_ADDRESS][DOMAIN_NAME]" at bounding box center [279, 654] width 168 height 13
click at [279, 648] on link "[EMAIL_ADDRESS][DOMAIN_NAME]" at bounding box center [279, 654] width 168 height 13
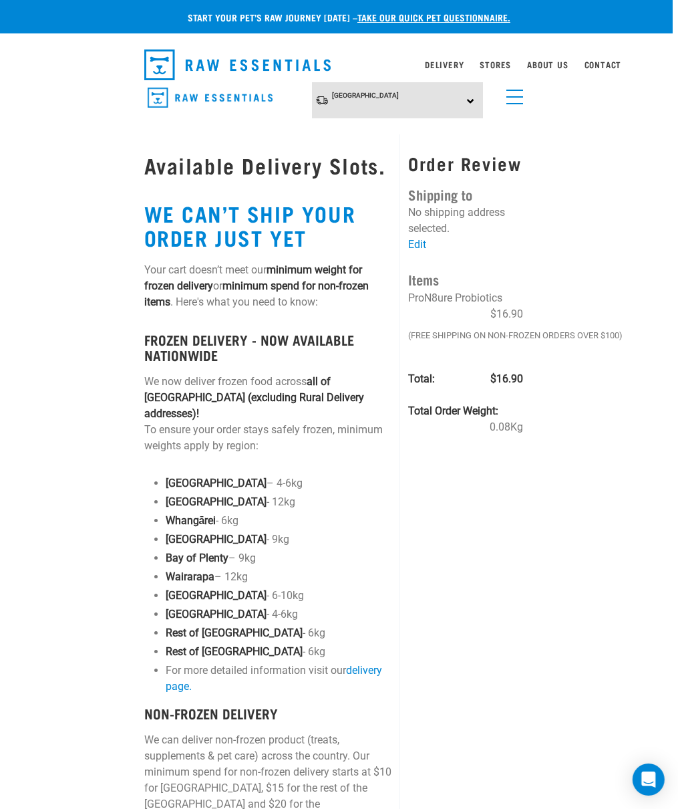
scroll to position [0, 7]
click at [614, 62] on link "Contact" at bounding box center [602, 64] width 37 height 5
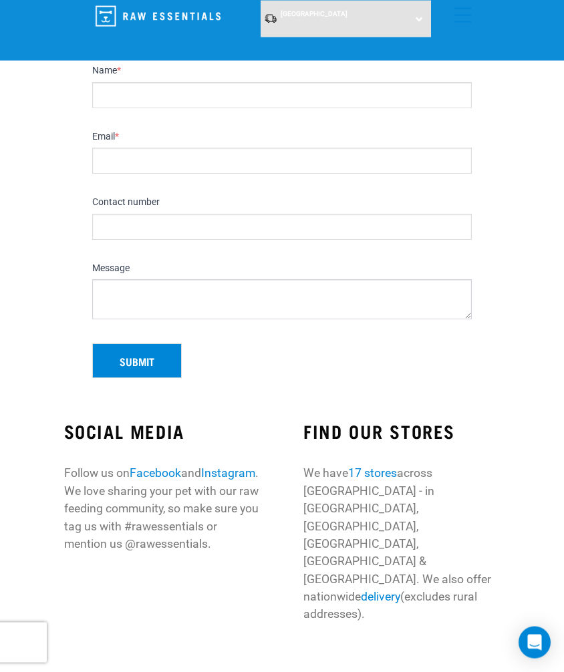
scroll to position [124, 0]
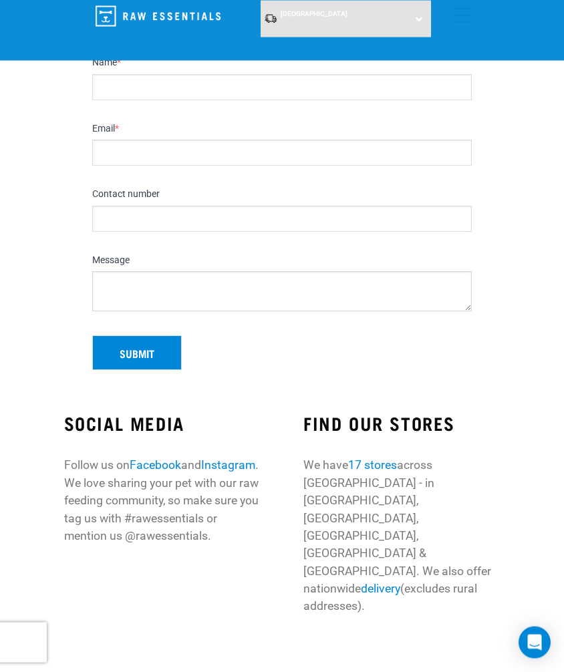
click at [143, 89] on input "Name *" at bounding box center [282, 87] width 380 height 26
type input "[PERSON_NAME]"
click at [125, 158] on input "Email *" at bounding box center [282, 153] width 380 height 26
type input "[EMAIL_ADDRESS][DOMAIN_NAME]"
click at [130, 222] on input "Contact number" at bounding box center [282, 219] width 380 height 26
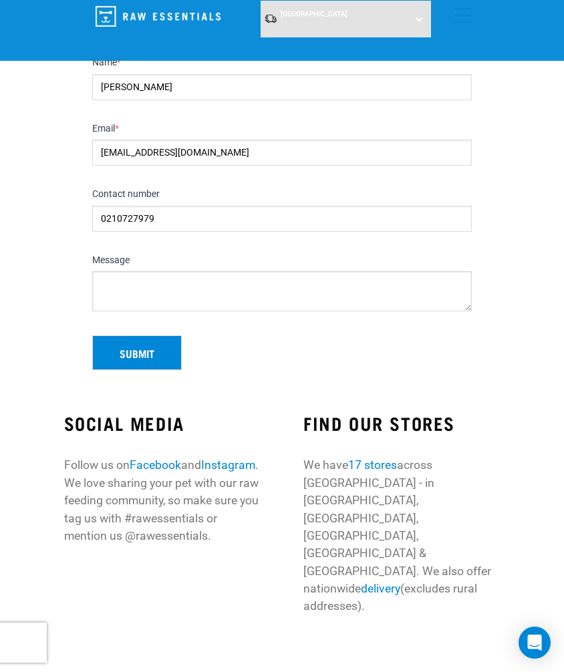
type input "0210727979"
click at [127, 282] on textarea "Message" at bounding box center [282, 291] width 380 height 40
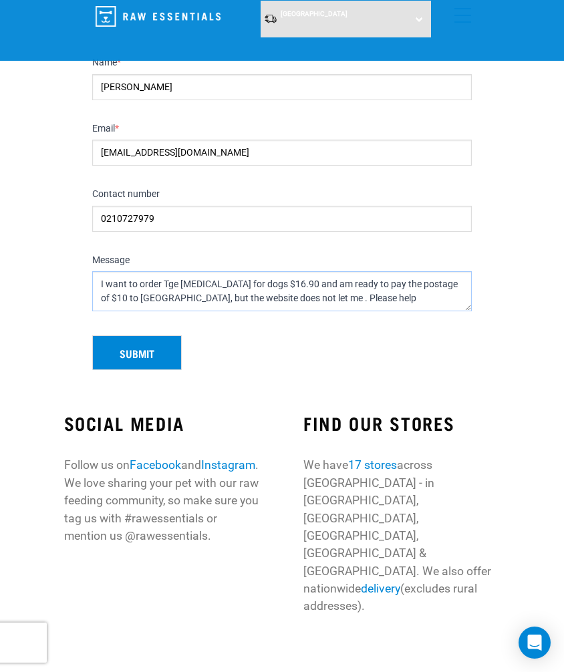
type textarea "I want to order Tge prebiotic for dogs $16.90 and am ready to pay the postage o…"
click at [148, 354] on button "Submit" at bounding box center [137, 353] width 90 height 35
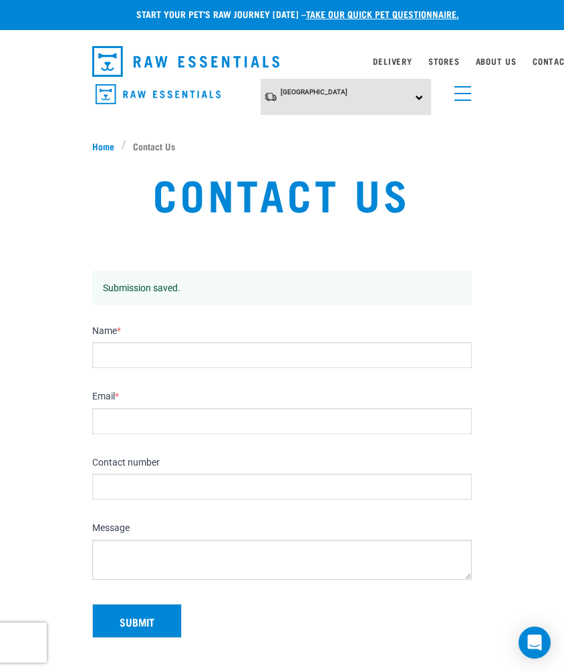
scroll to position [1, 0]
